Goal: Subscribe to service/newsletter

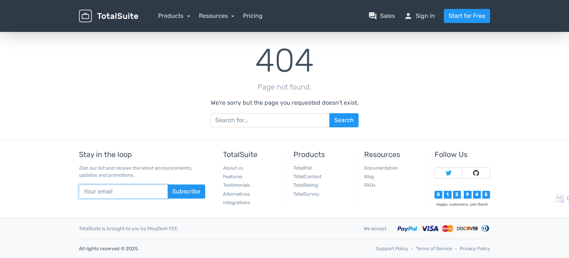
click at [137, 191] on input "text" at bounding box center [123, 191] width 89 height 14
type input "[EMAIL_ADDRESS][DOMAIN_NAME]"
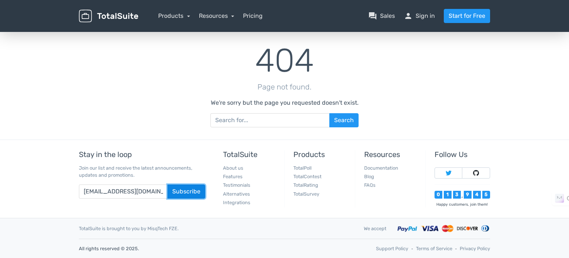
click at [179, 193] on button "Subscribe" at bounding box center [186, 191] width 38 height 14
